Goal: Navigation & Orientation: Find specific page/section

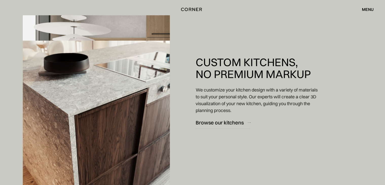
scroll to position [531, 0]
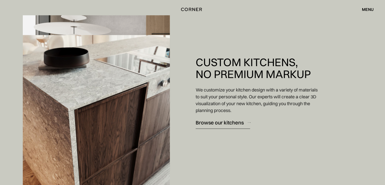
click at [235, 123] on div "Browse our kitchens" at bounding box center [219, 122] width 48 height 7
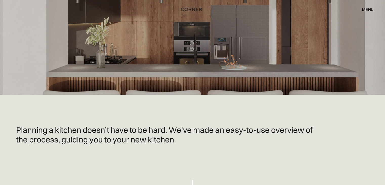
scroll to position [25, 0]
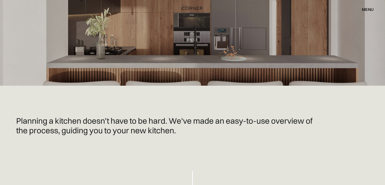
click at [193, 8] on img "home" at bounding box center [192, 8] width 21 height 7
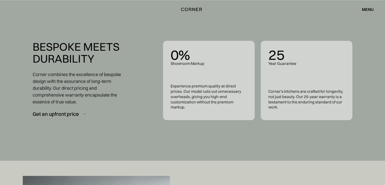
scroll to position [1922, 0]
